Goal: Task Accomplishment & Management: Use online tool/utility

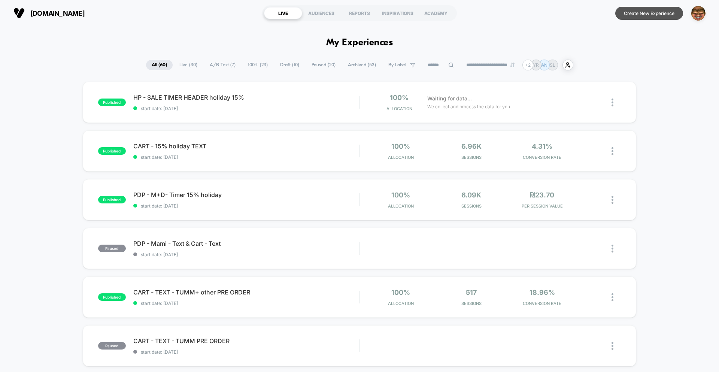
click at [634, 15] on button "Create New Experience" at bounding box center [649, 13] width 68 height 13
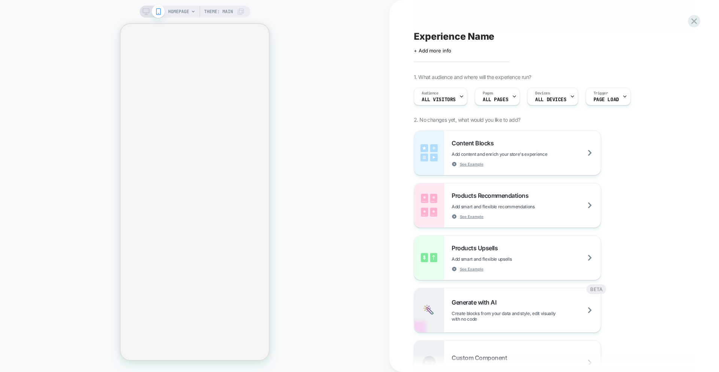
click at [700, 21] on div "Experience Name Click to edit experience details + Add more info 1. What audien…" at bounding box center [554, 186] width 330 height 372
click at [696, 22] on icon at bounding box center [694, 21] width 10 height 10
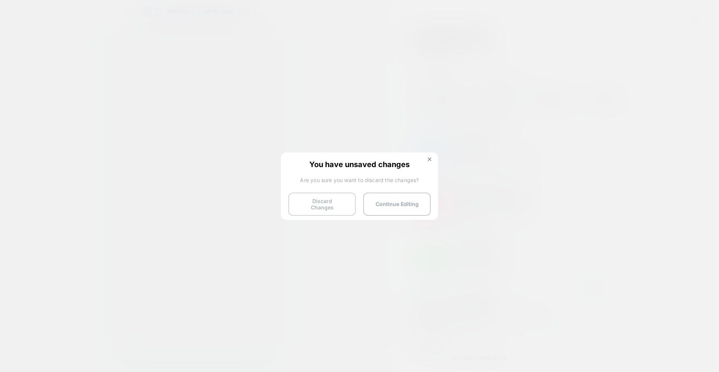
click at [318, 197] on button "Discard Changes" at bounding box center [321, 203] width 67 height 23
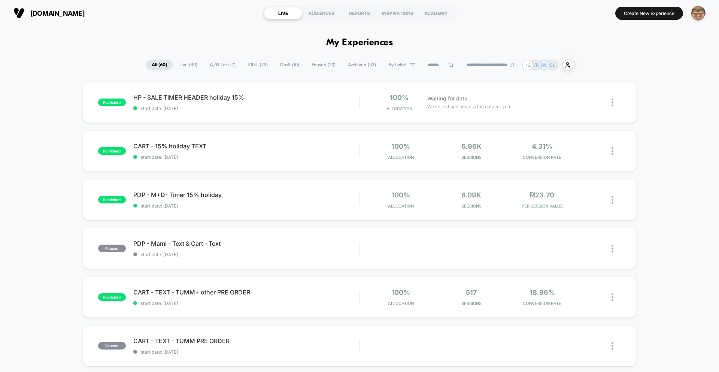
click at [699, 19] on img "button" at bounding box center [698, 13] width 15 height 15
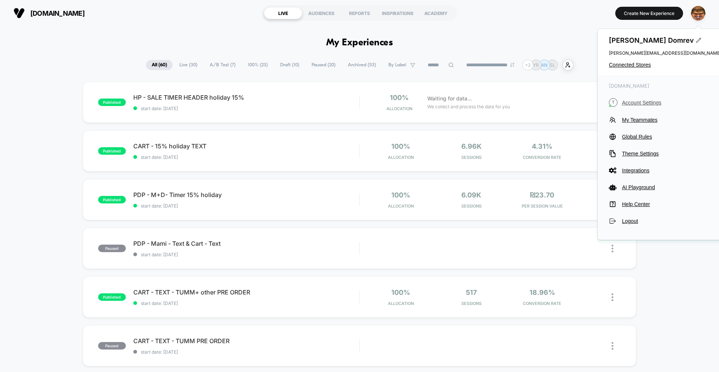
click at [631, 100] on span "Account Settings" at bounding box center [671, 103] width 99 height 6
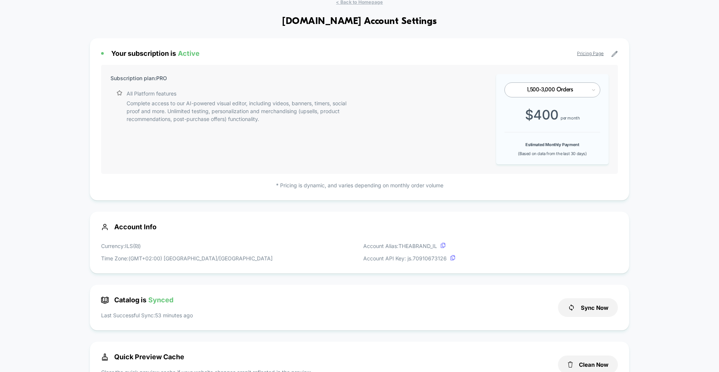
scroll to position [66, 0]
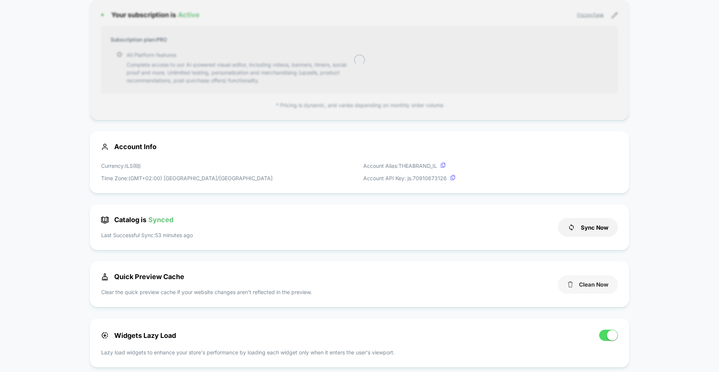
click at [589, 294] on button "Clean Now" at bounding box center [588, 284] width 60 height 18
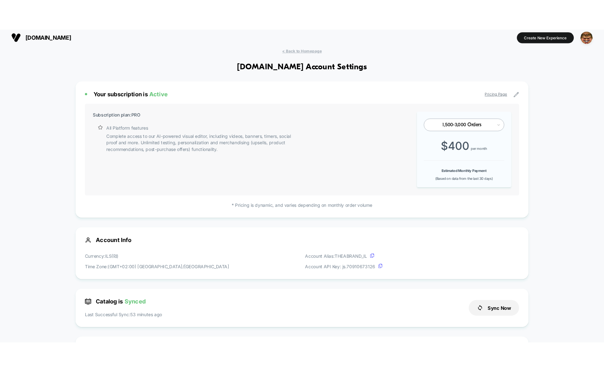
scroll to position [0, 0]
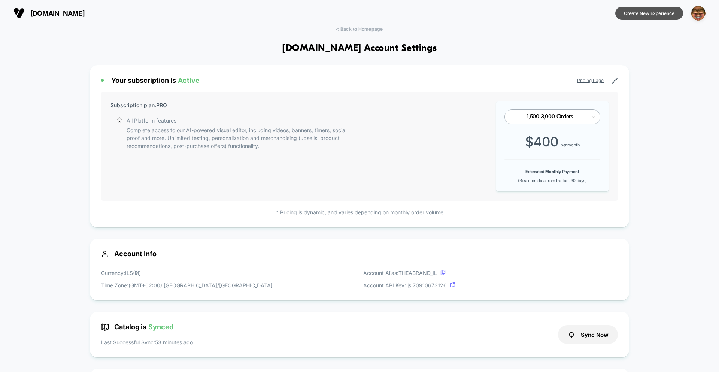
click at [650, 14] on button "Create New Experience" at bounding box center [649, 13] width 68 height 13
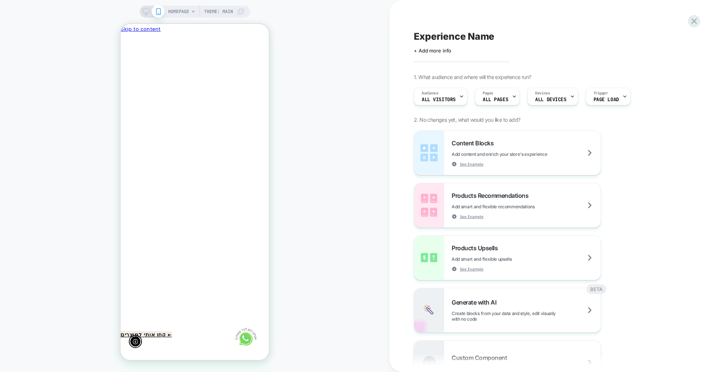
scroll to position [0, 0]
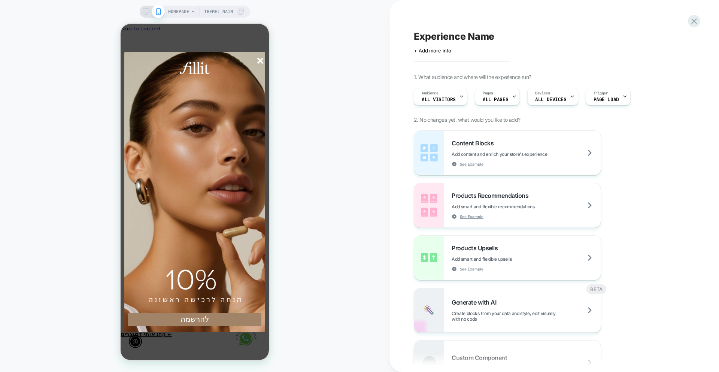
click at [686, 18] on div "Experience Name Click to edit experience details + Add more info 1. What audien…" at bounding box center [550, 185] width 281 height 357
click at [690, 21] on icon at bounding box center [694, 21] width 10 height 10
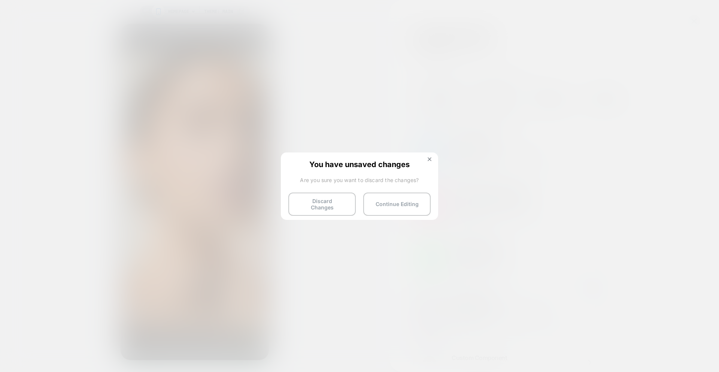
drag, startPoint x: 310, startPoint y: 205, endPoint x: 497, endPoint y: 101, distance: 213.7
click at [311, 205] on button "Discard Changes" at bounding box center [321, 203] width 67 height 23
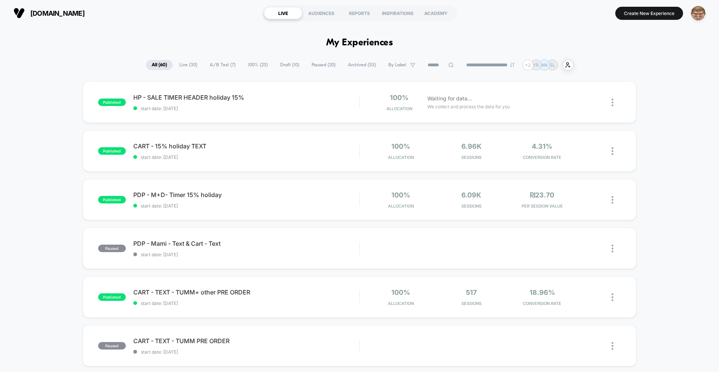
drag, startPoint x: 696, startPoint y: 13, endPoint x: 693, endPoint y: 17, distance: 4.5
click at [696, 13] on img "button" at bounding box center [698, 13] width 15 height 15
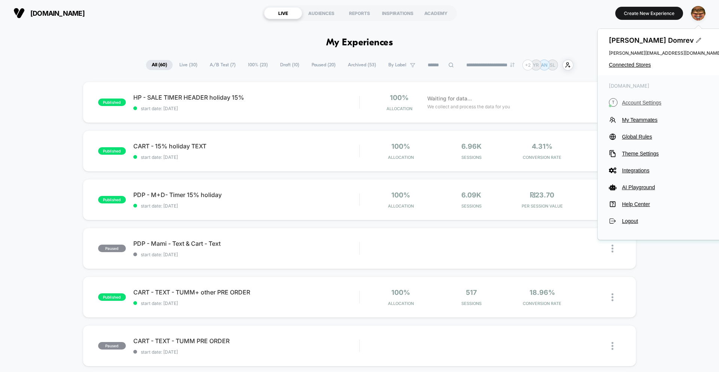
click at [632, 103] on span "Account Settings" at bounding box center [671, 103] width 99 height 6
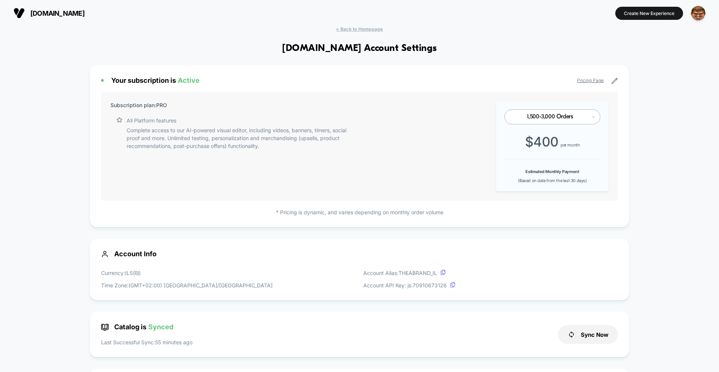
drag, startPoint x: 643, startPoint y: 15, endPoint x: 606, endPoint y: 96, distance: 88.3
click at [643, 15] on button "Create New Experience" at bounding box center [649, 13] width 68 height 13
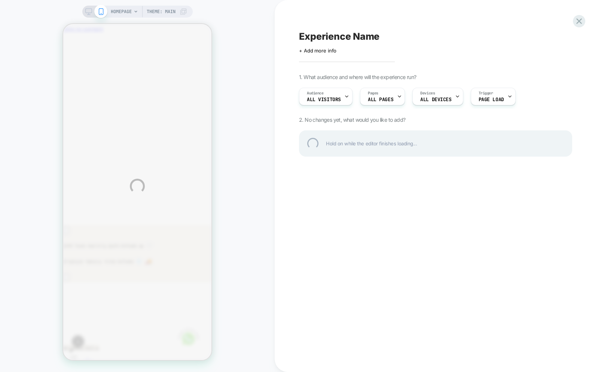
scroll to position [0, -110]
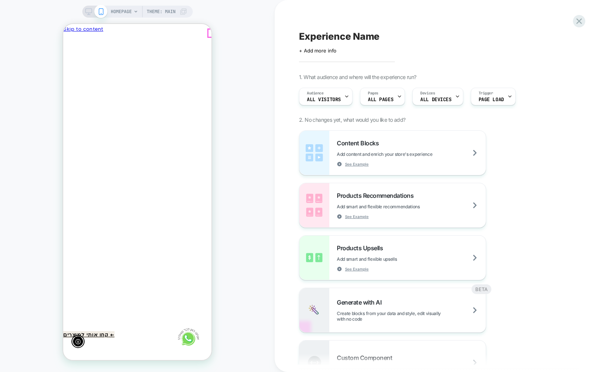
click at [74, 71] on icon "Close" at bounding box center [70, 74] width 8 height 7
